Goal: Transaction & Acquisition: Purchase product/service

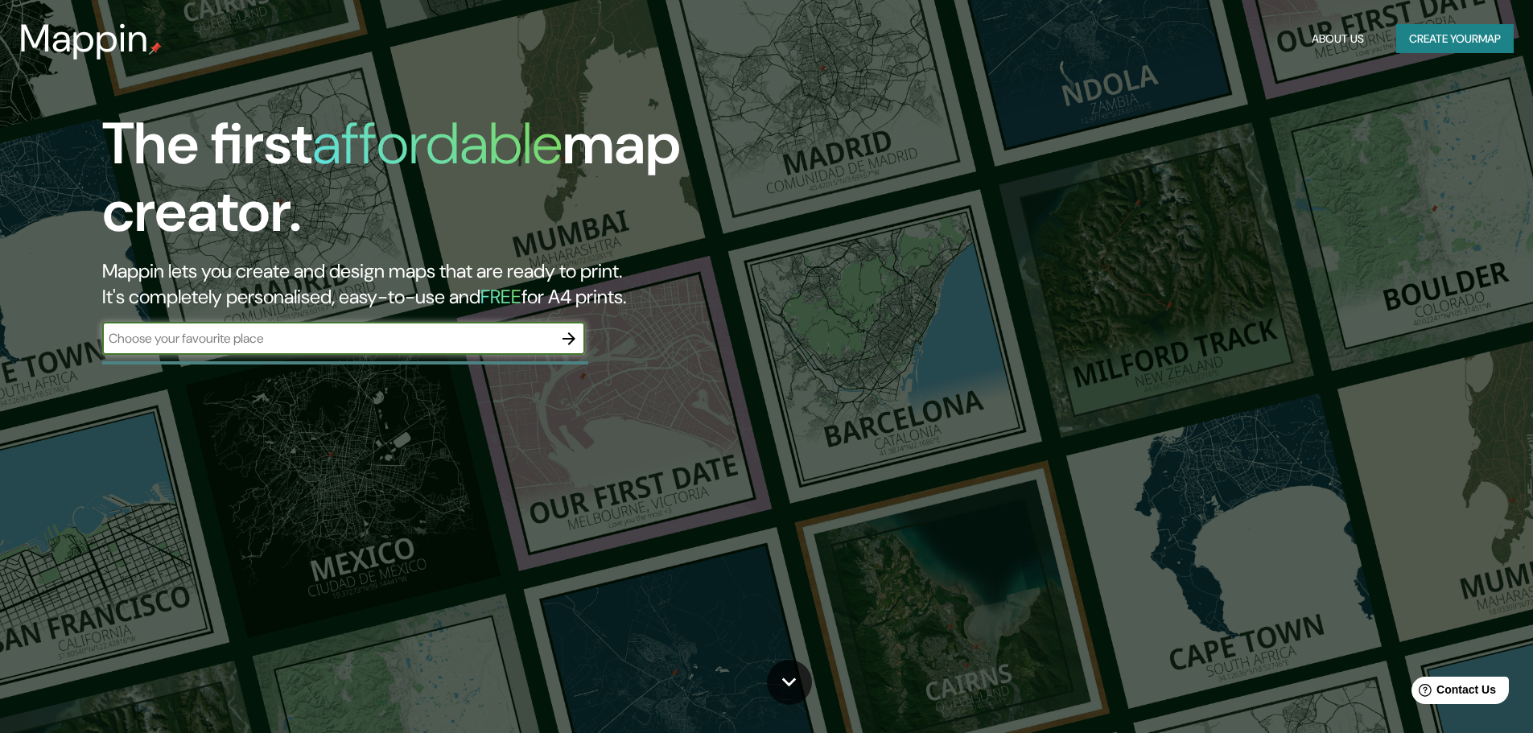
click at [324, 341] on input "text" at bounding box center [327, 338] width 451 height 19
type input "[GEOGRAPHIC_DATA]"
click at [577, 337] on icon "button" at bounding box center [568, 338] width 19 height 19
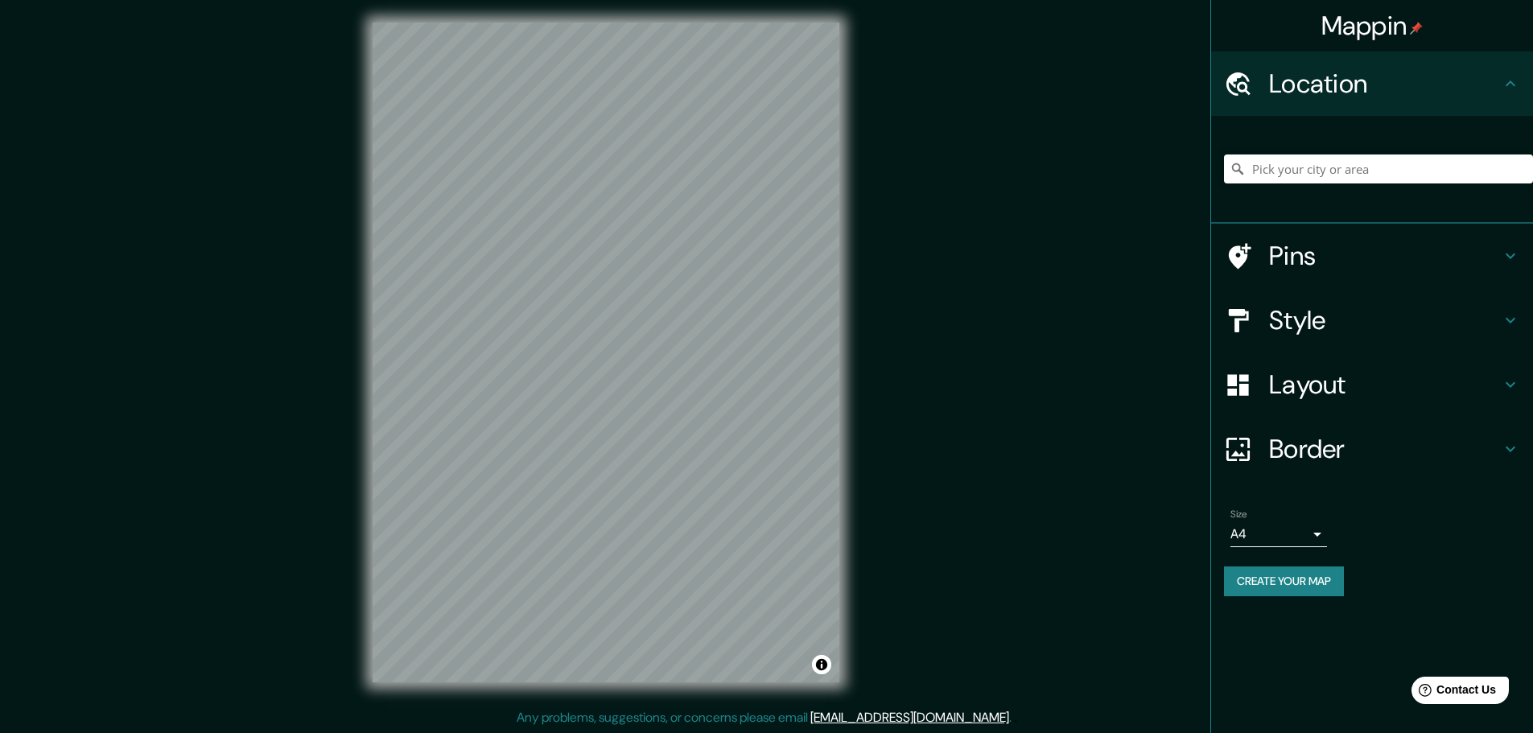
scroll to position [4, 0]
click at [1273, 148] on div at bounding box center [1378, 169] width 309 height 80
click at [1274, 168] on input "Pick your city or area" at bounding box center [1378, 169] width 309 height 29
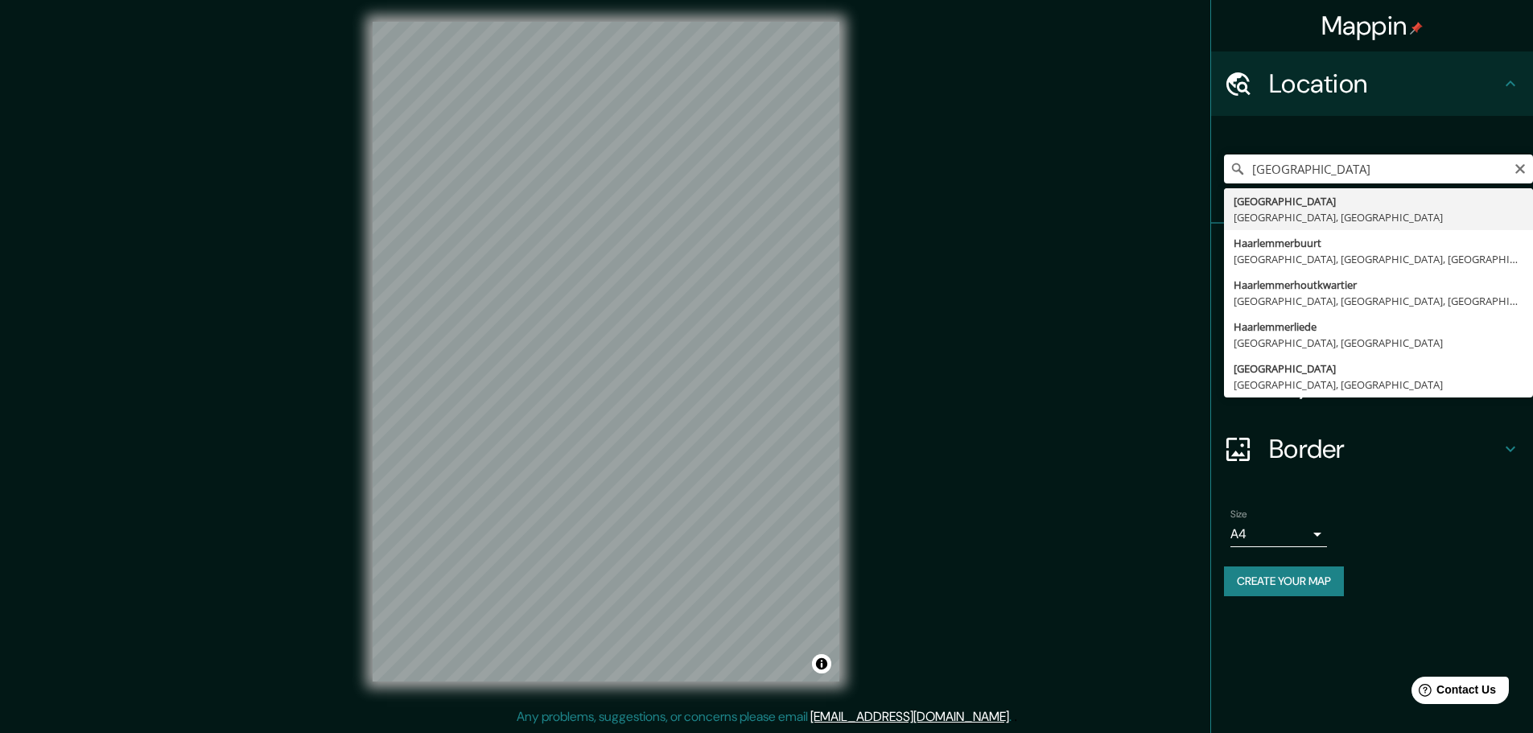
type input "[GEOGRAPHIC_DATA], [GEOGRAPHIC_DATA], [GEOGRAPHIC_DATA]"
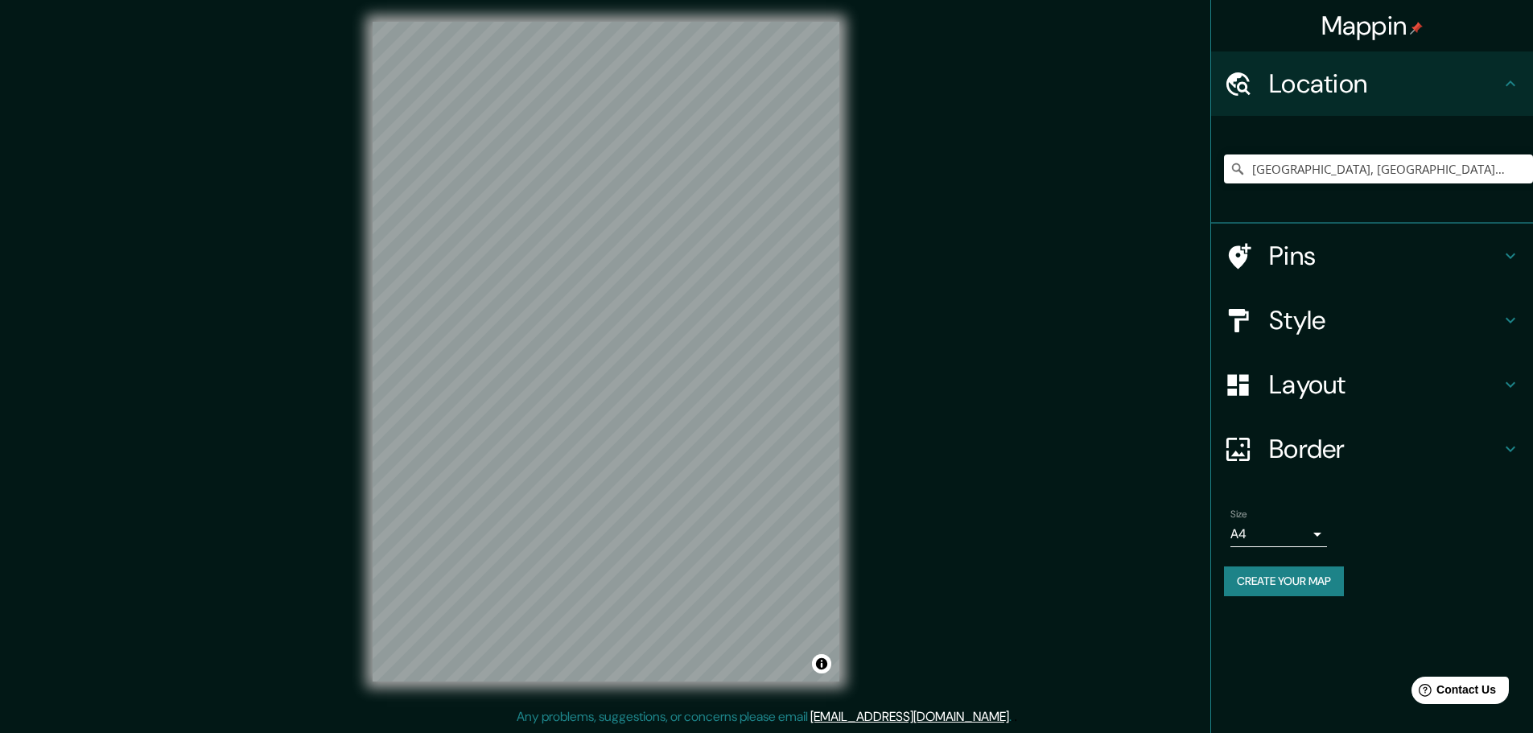
click at [1510, 294] on div "Style" at bounding box center [1372, 320] width 322 height 64
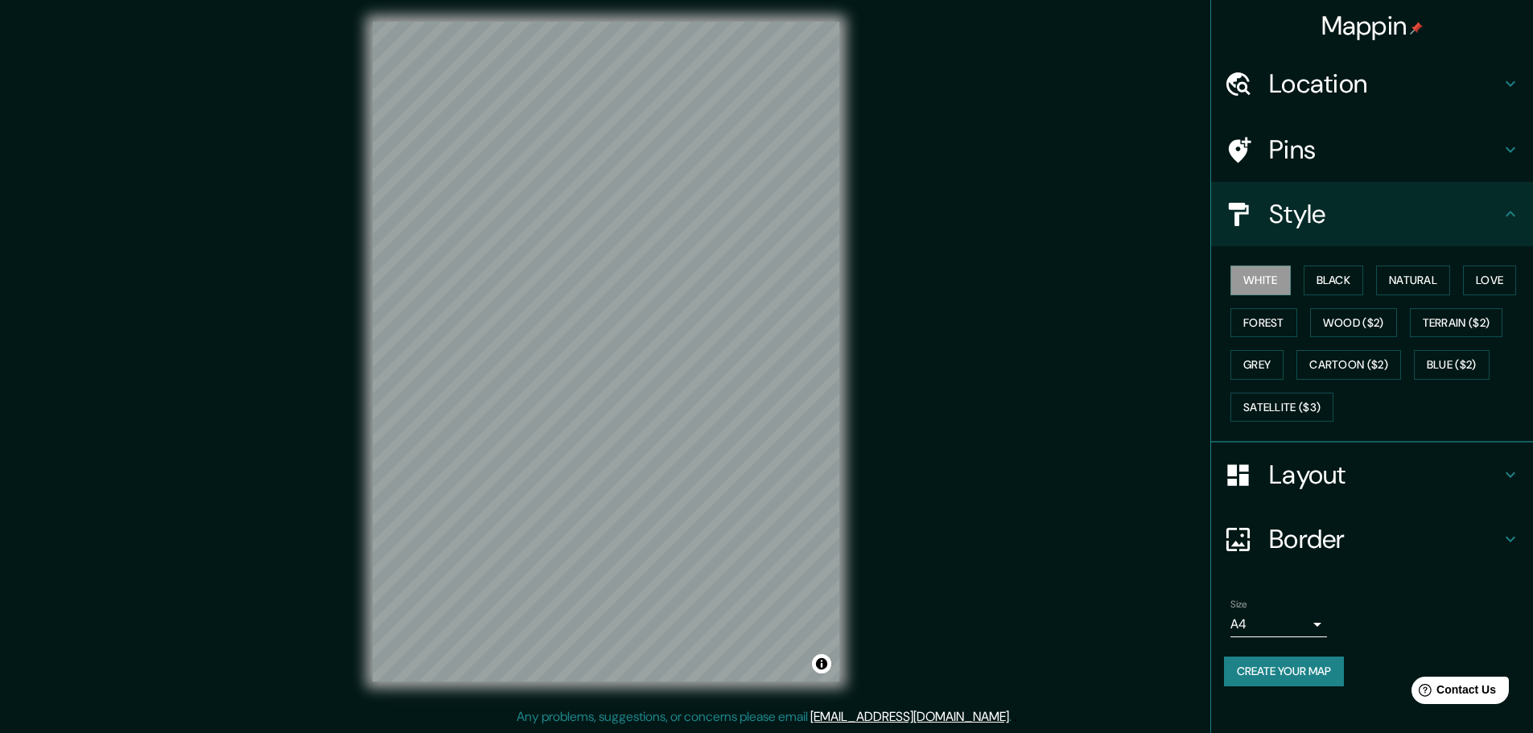
click at [1339, 282] on button "Black" at bounding box center [1334, 281] width 60 height 30
click at [1428, 284] on button "Natural" at bounding box center [1413, 281] width 74 height 30
click at [1511, 281] on button "Love" at bounding box center [1489, 281] width 53 height 30
click at [1260, 324] on button "Forest" at bounding box center [1264, 323] width 67 height 30
click at [1363, 320] on button "Wood ($2)" at bounding box center [1353, 323] width 87 height 30
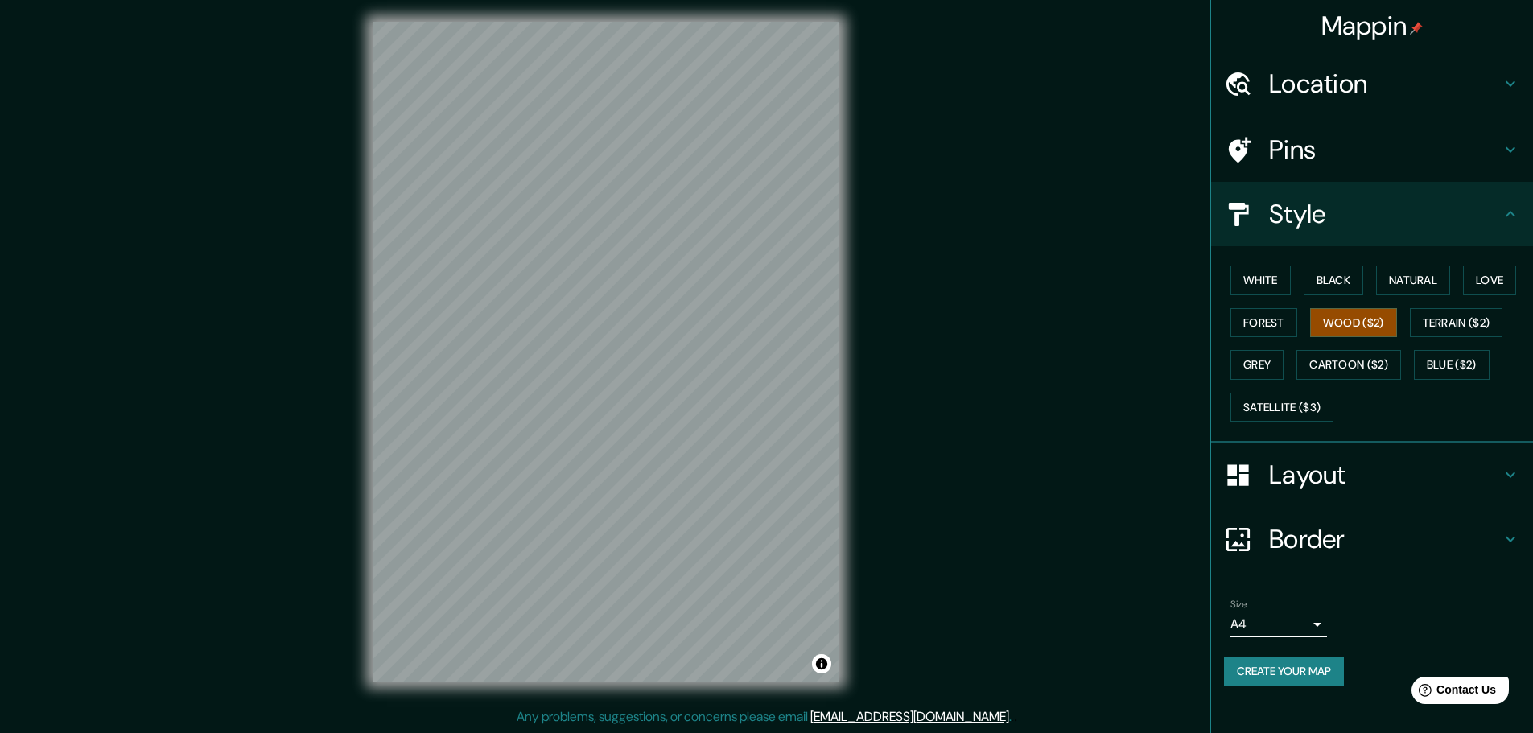
click at [1320, 472] on h4 "Layout" at bounding box center [1385, 475] width 232 height 32
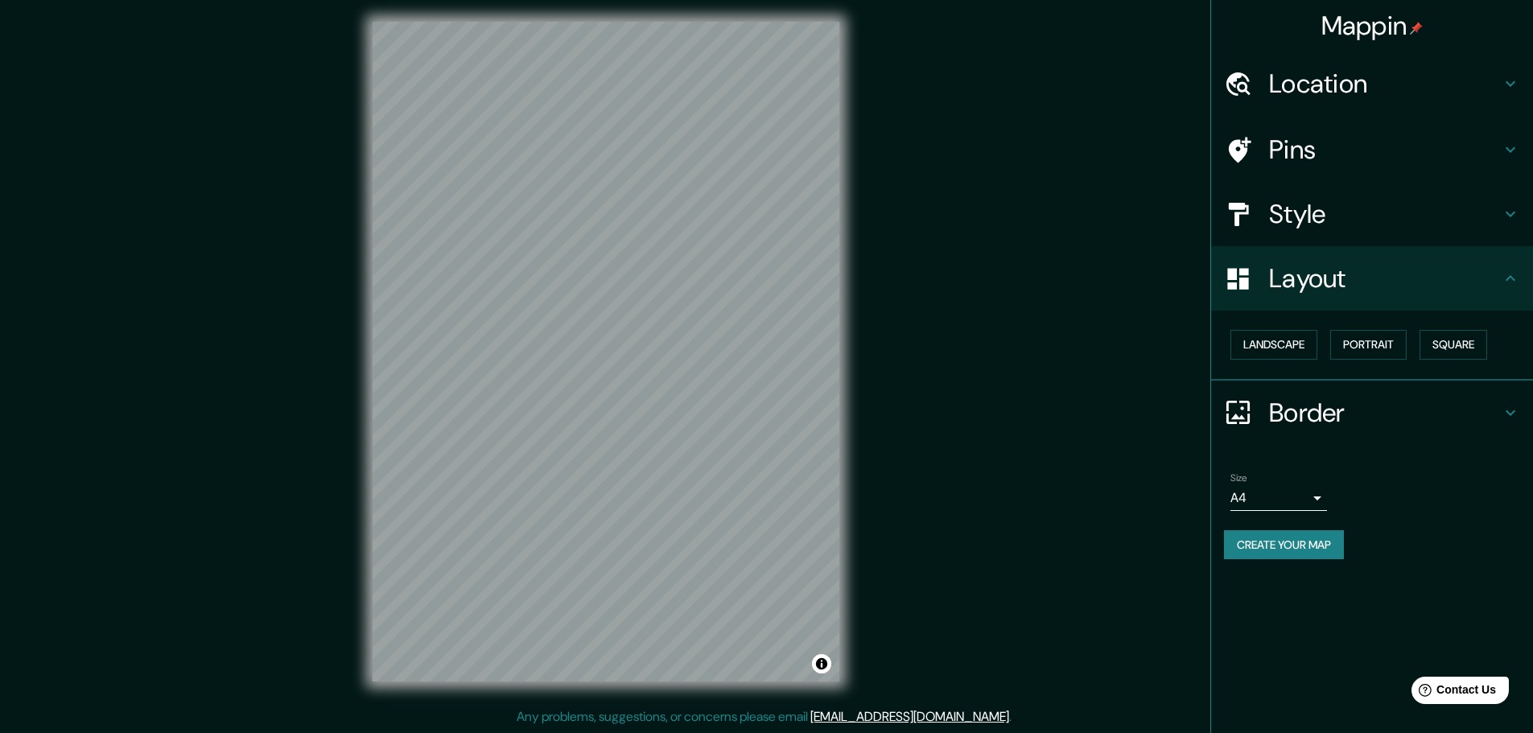
click at [1327, 404] on h4 "Border" at bounding box center [1385, 413] width 232 height 32
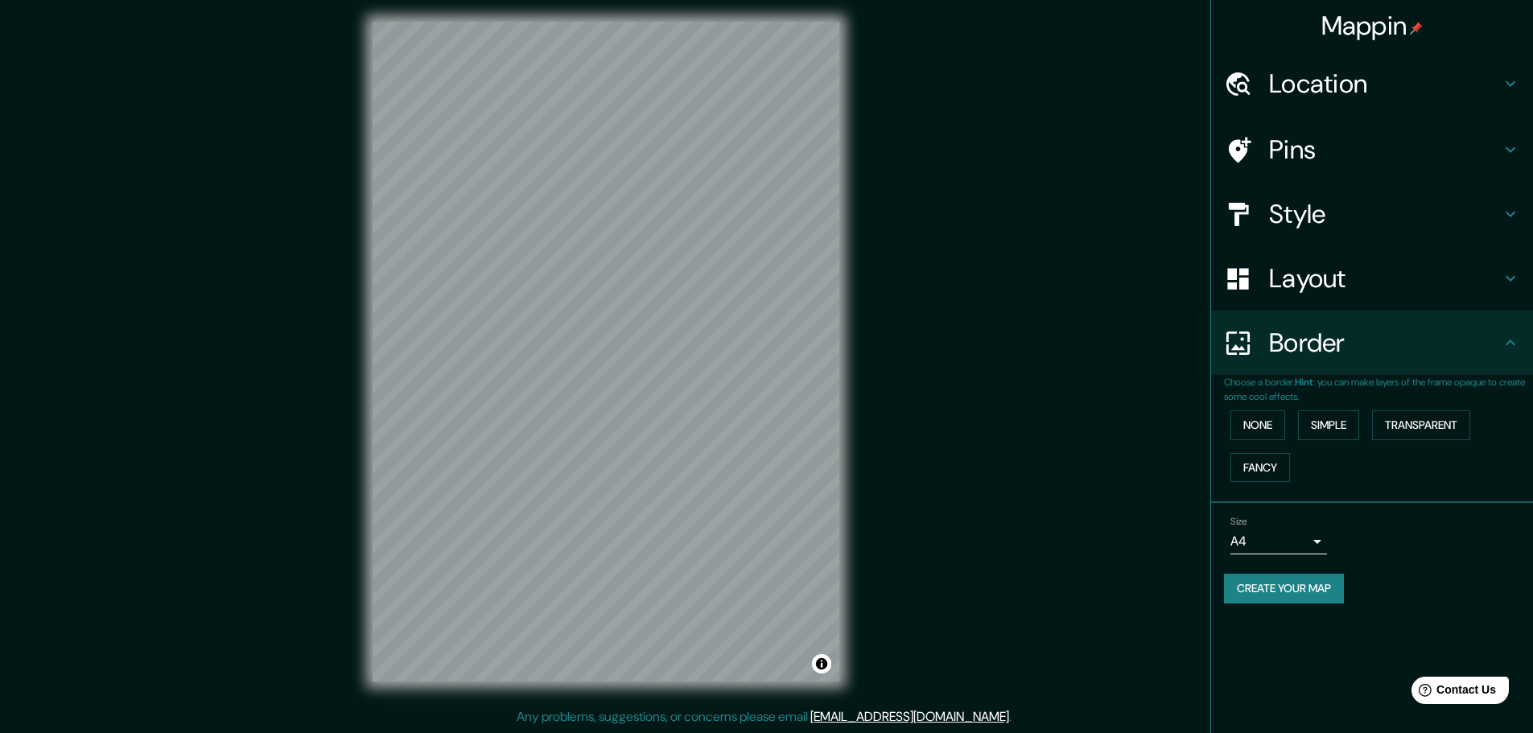
click at [1393, 435] on button "Transparent" at bounding box center [1421, 425] width 98 height 30
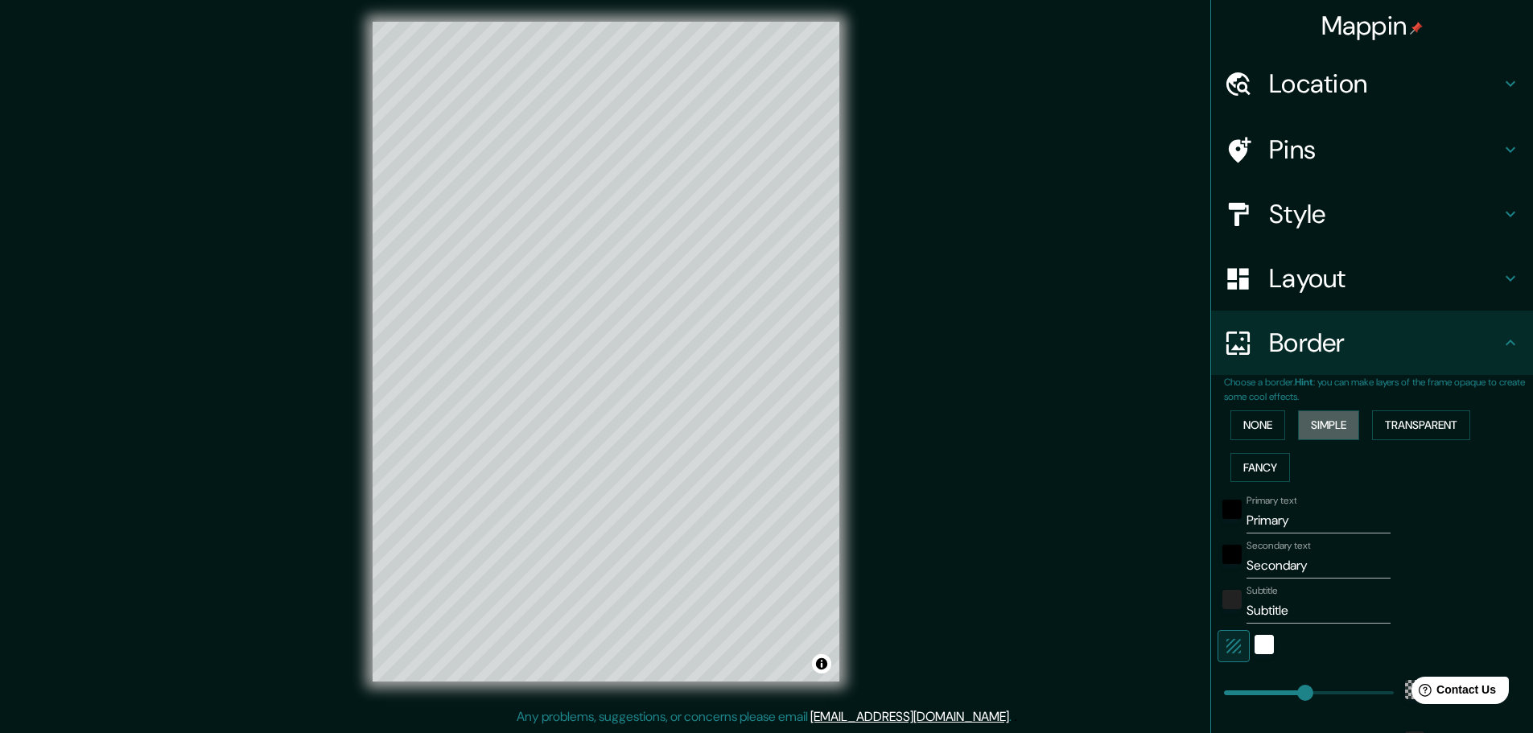
click at [1338, 431] on button "Simple" at bounding box center [1328, 425] width 61 height 30
click at [1255, 432] on button "None" at bounding box center [1258, 425] width 55 height 30
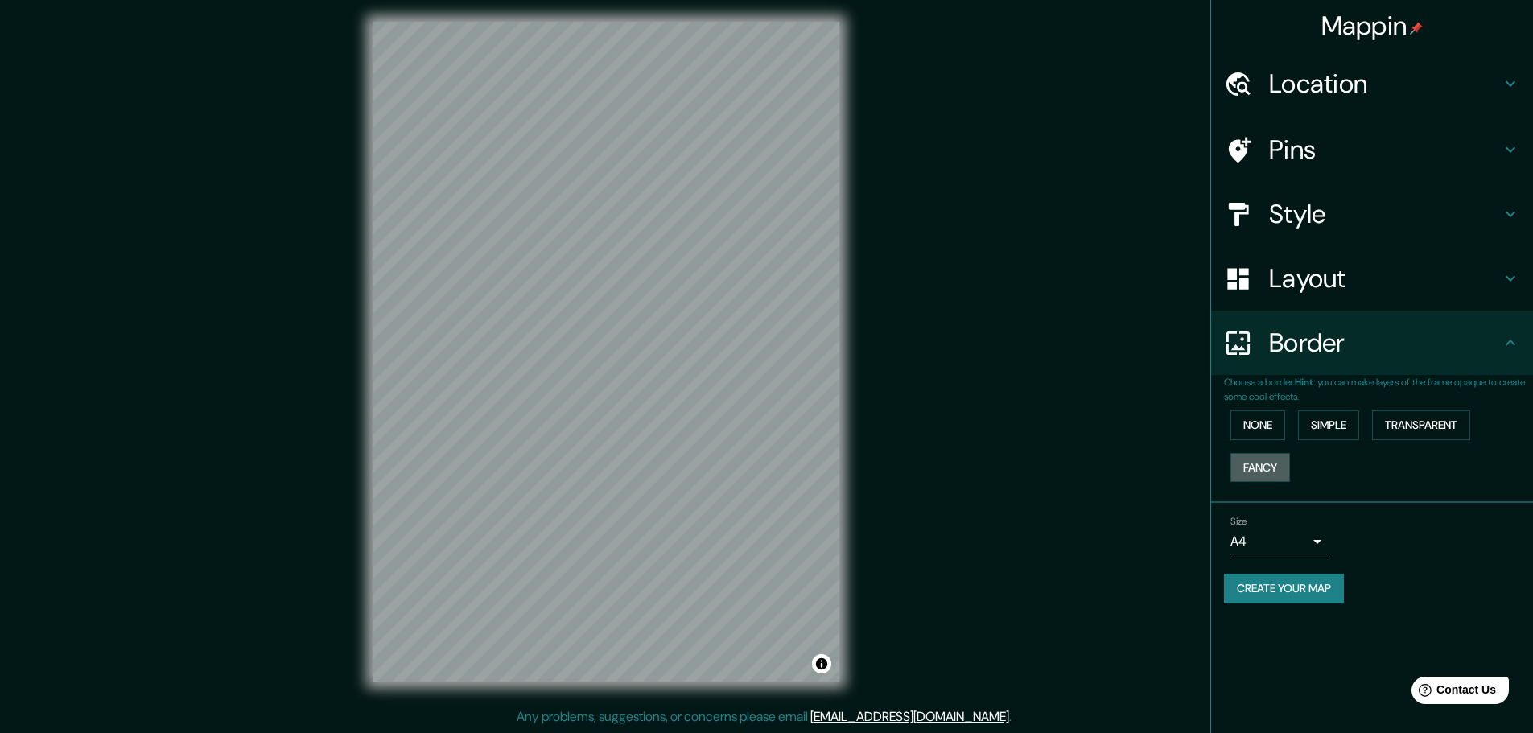
click at [1259, 462] on button "Fancy" at bounding box center [1261, 468] width 60 height 30
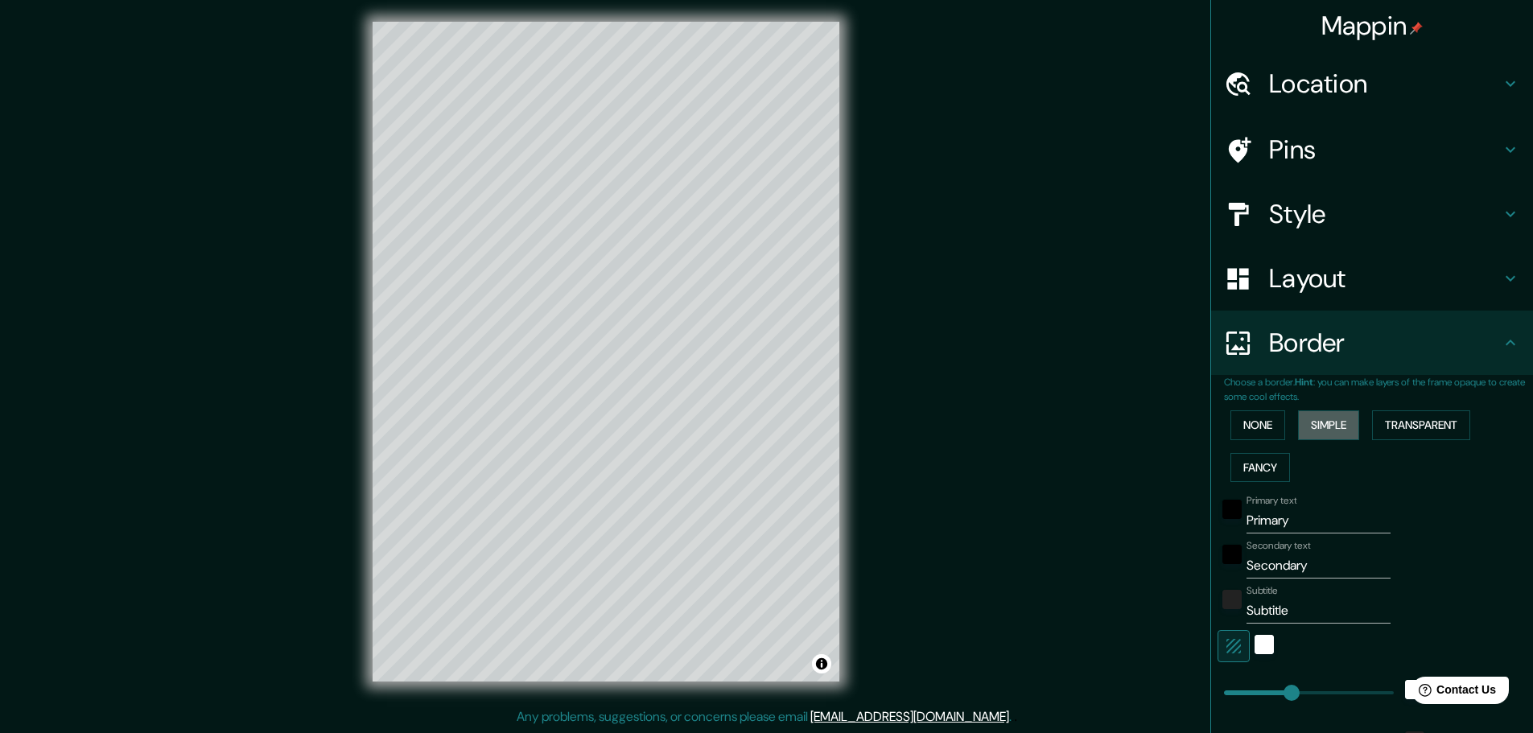
click at [1301, 422] on button "Simple" at bounding box center [1328, 425] width 61 height 30
click at [1231, 479] on button "Fancy" at bounding box center [1261, 468] width 60 height 30
click at [1408, 427] on button "Transparent" at bounding box center [1421, 425] width 98 height 30
click at [1356, 282] on h4 "Layout" at bounding box center [1385, 278] width 232 height 32
type input "278"
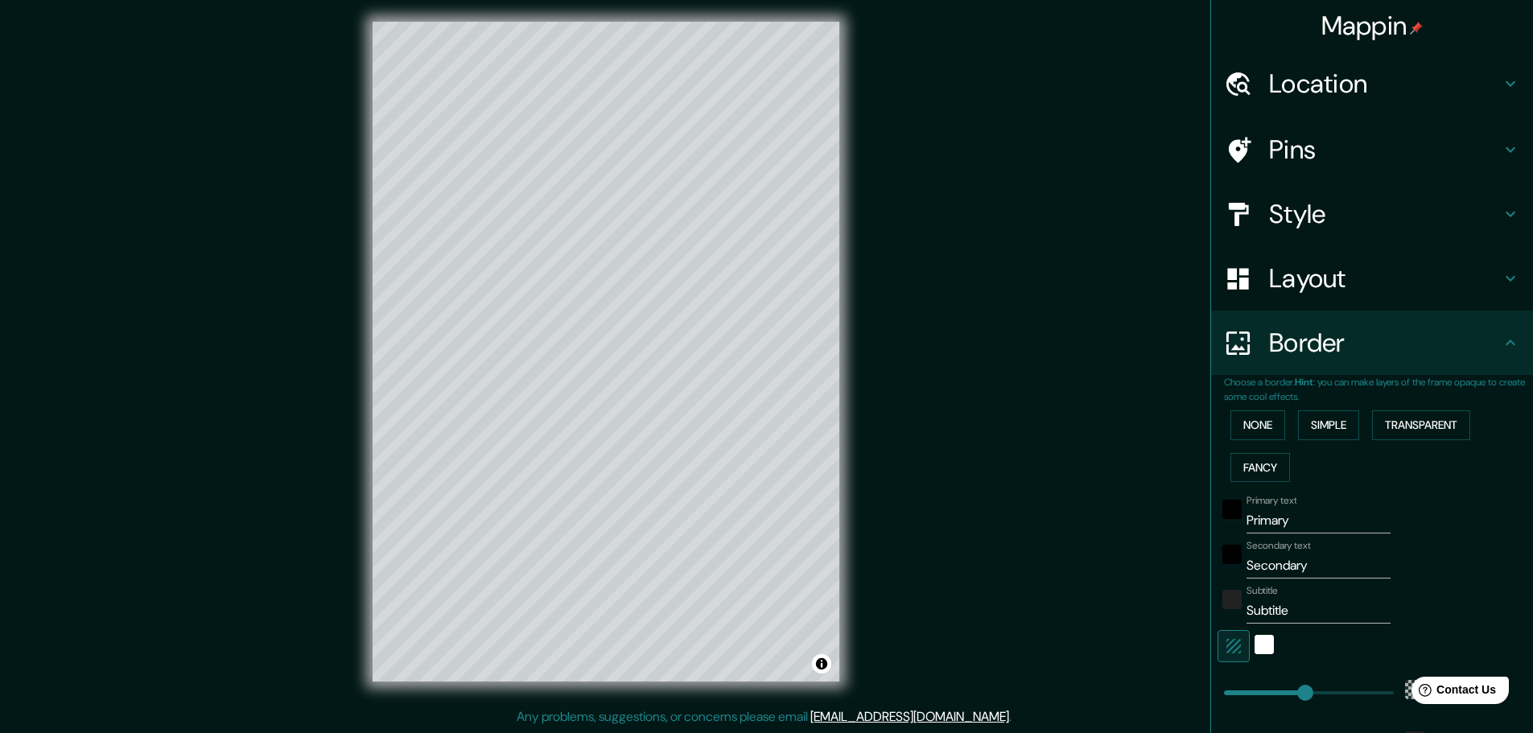
type input "46"
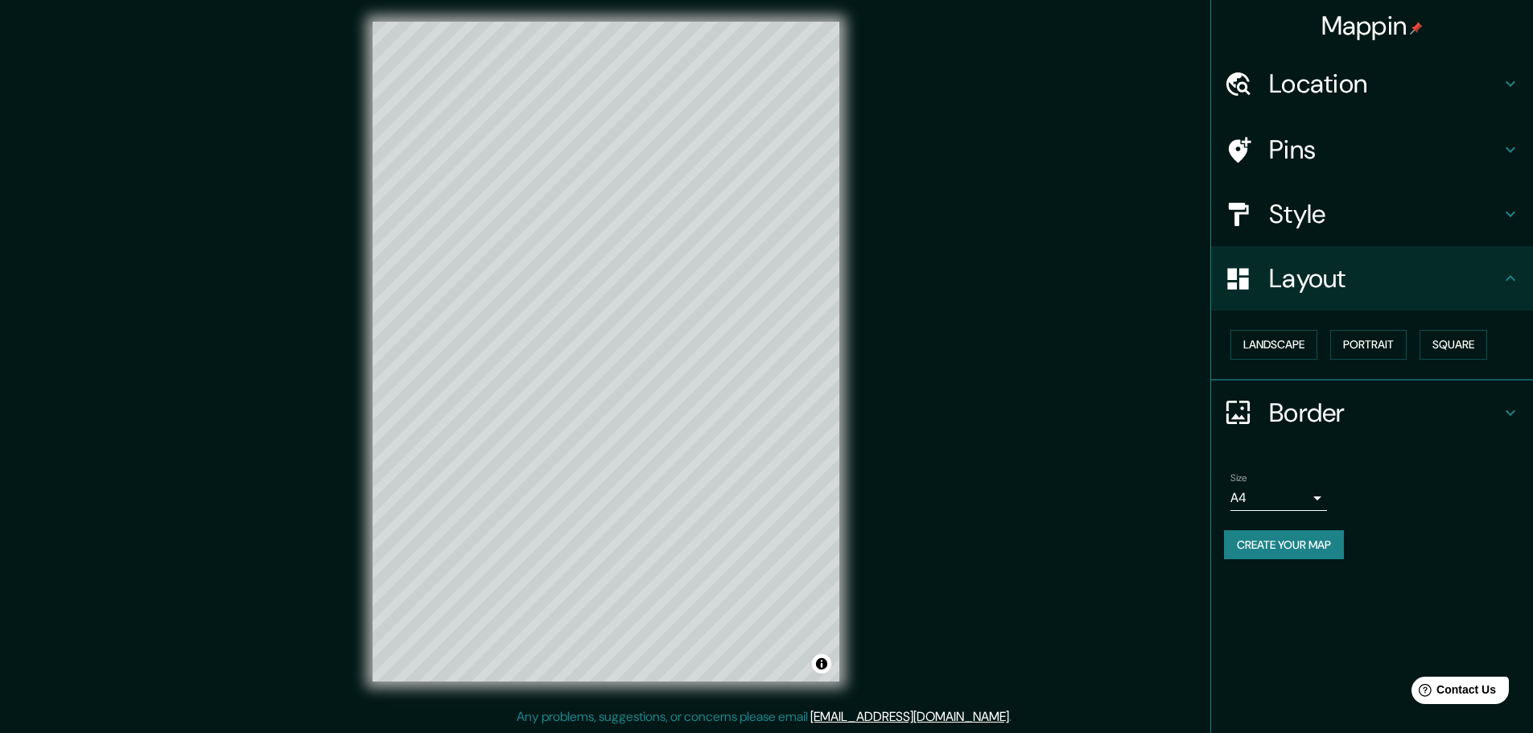
click at [1383, 221] on h4 "Style" at bounding box center [1385, 214] width 232 height 32
type input "278"
type input "46"
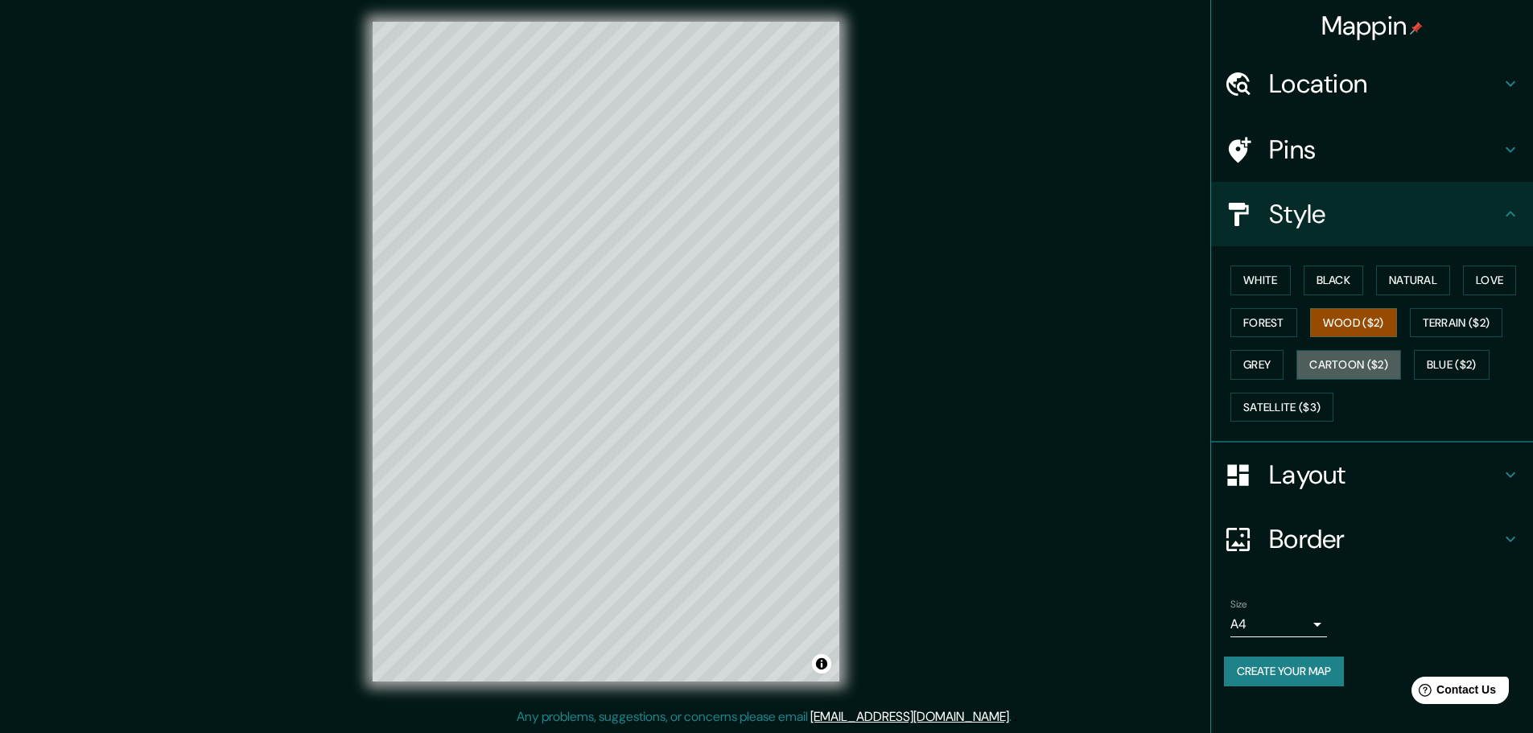
click at [1379, 366] on button "Cartoon ($2)" at bounding box center [1348, 365] width 105 height 30
click at [1285, 408] on button "Satellite ($3)" at bounding box center [1282, 408] width 103 height 30
click at [1452, 369] on button "Blue ($2)" at bounding box center [1452, 365] width 76 height 30
click at [1489, 290] on button "Love" at bounding box center [1489, 281] width 53 height 30
click at [1247, 275] on button "White" at bounding box center [1261, 281] width 60 height 30
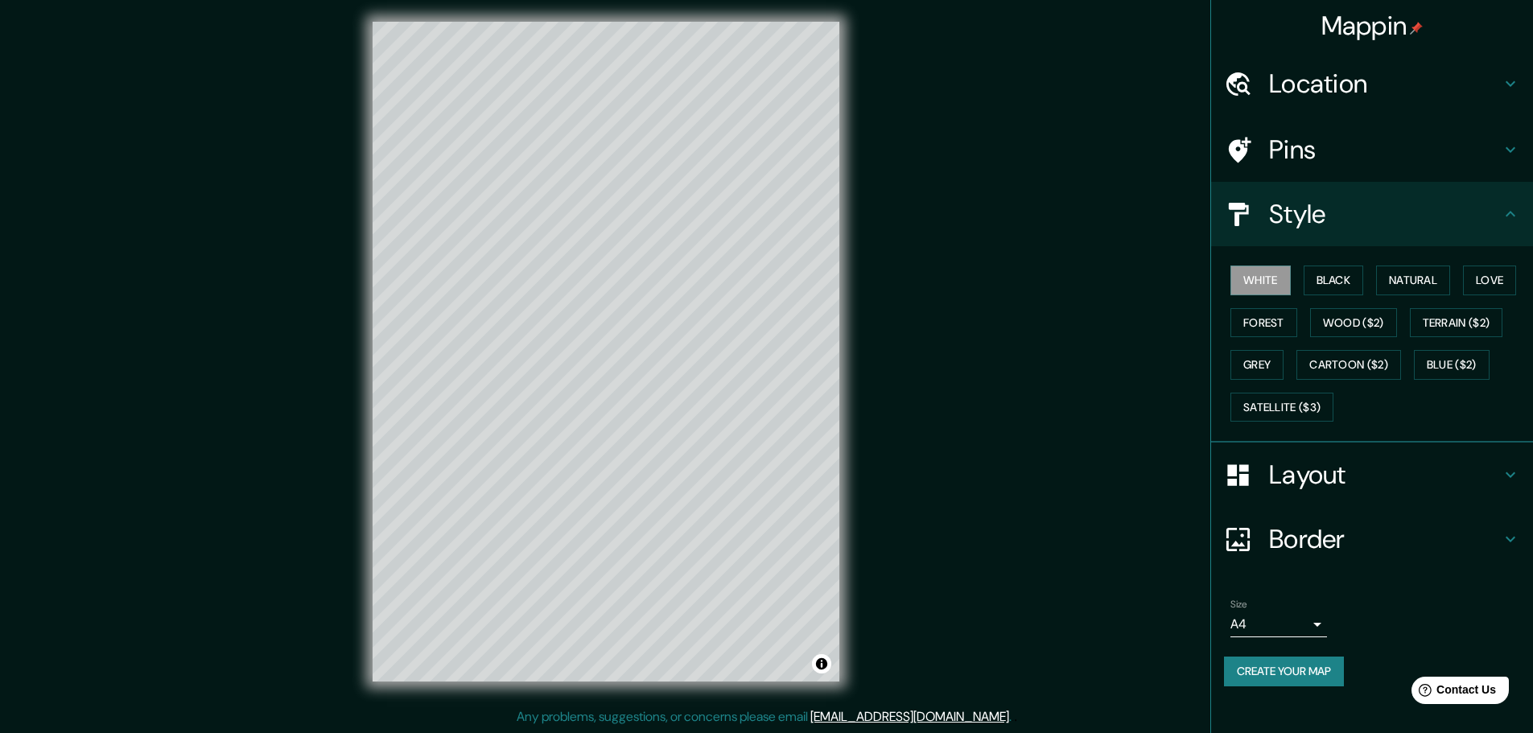
click at [1336, 275] on button "Black" at bounding box center [1334, 281] width 60 height 30
click at [1416, 276] on button "Natural" at bounding box center [1413, 281] width 74 height 30
